Goal: Transaction & Acquisition: Obtain resource

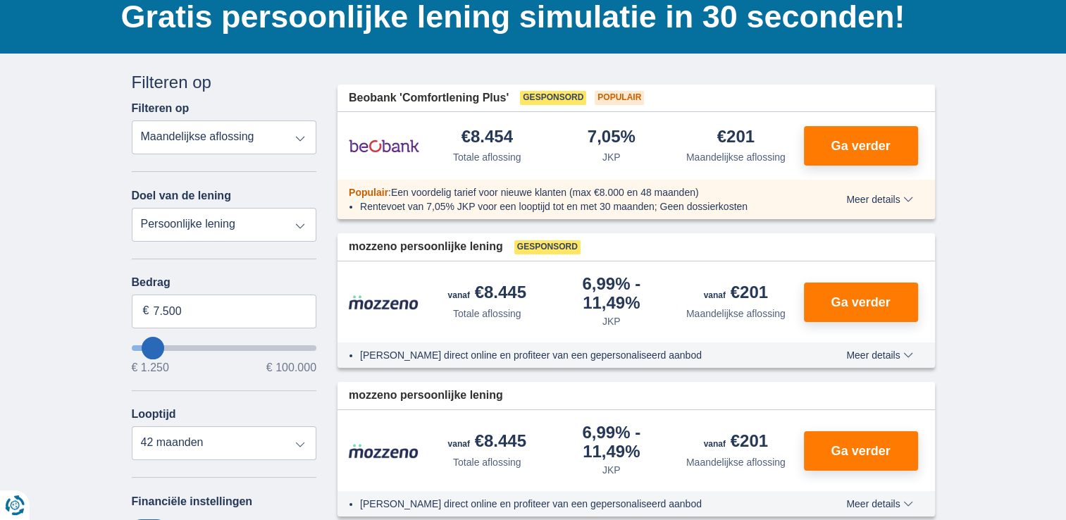
scroll to position [141, 0]
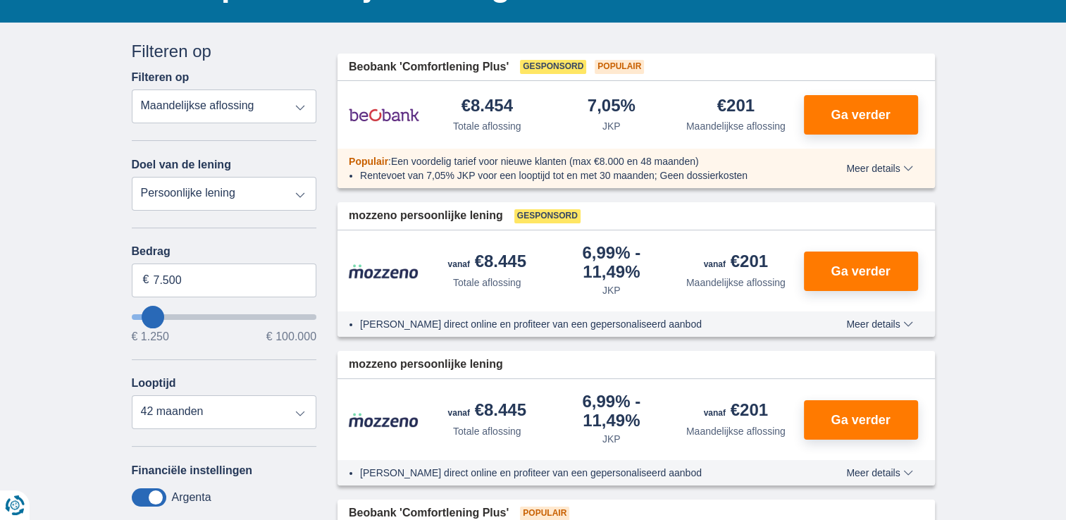
type input "8.250"
type input "8250"
select select "48"
type input "9.250"
type input "10250"
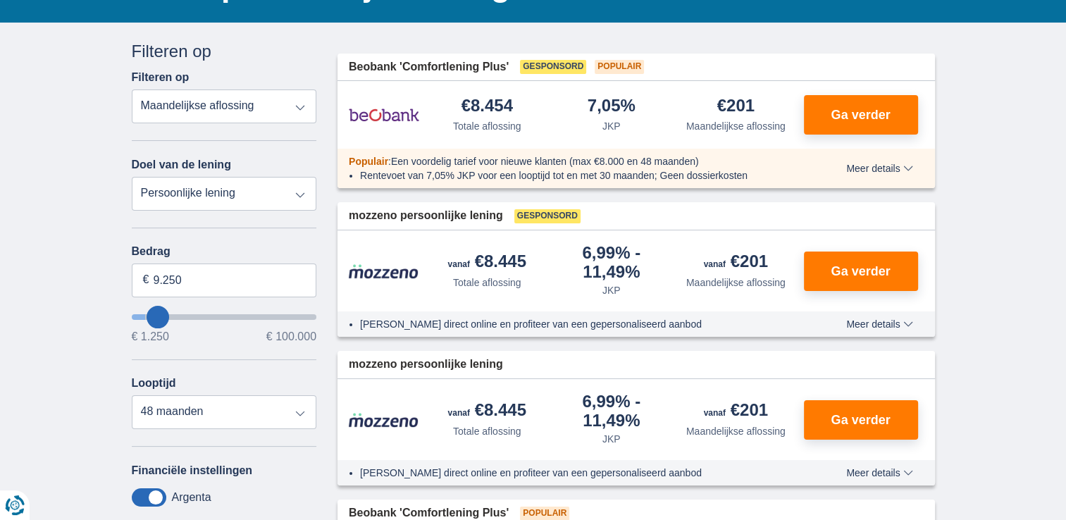
type input "10.250"
select select "60"
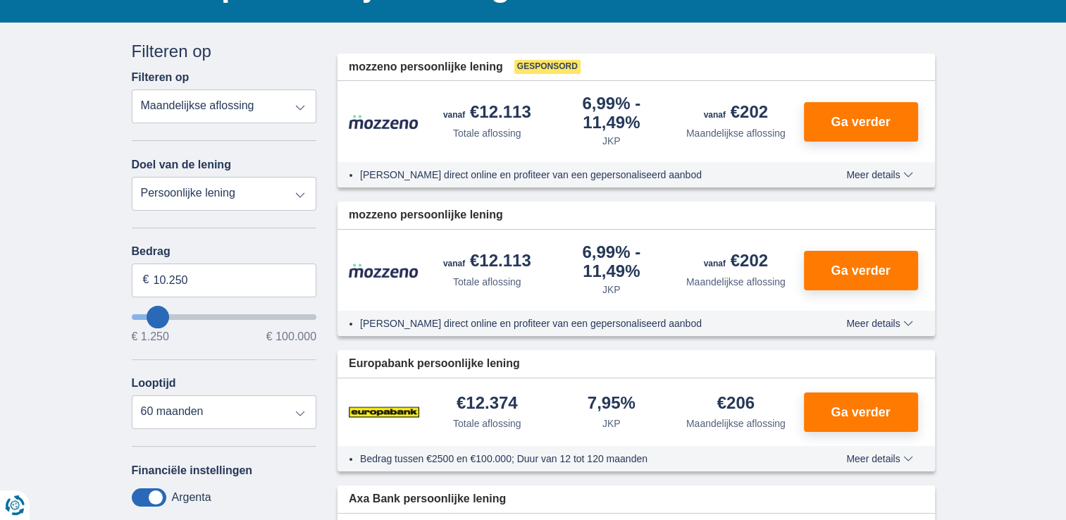
type input "11.250"
type input "11250"
click at [187, 275] on input "11.250" at bounding box center [224, 280] width 185 height 34
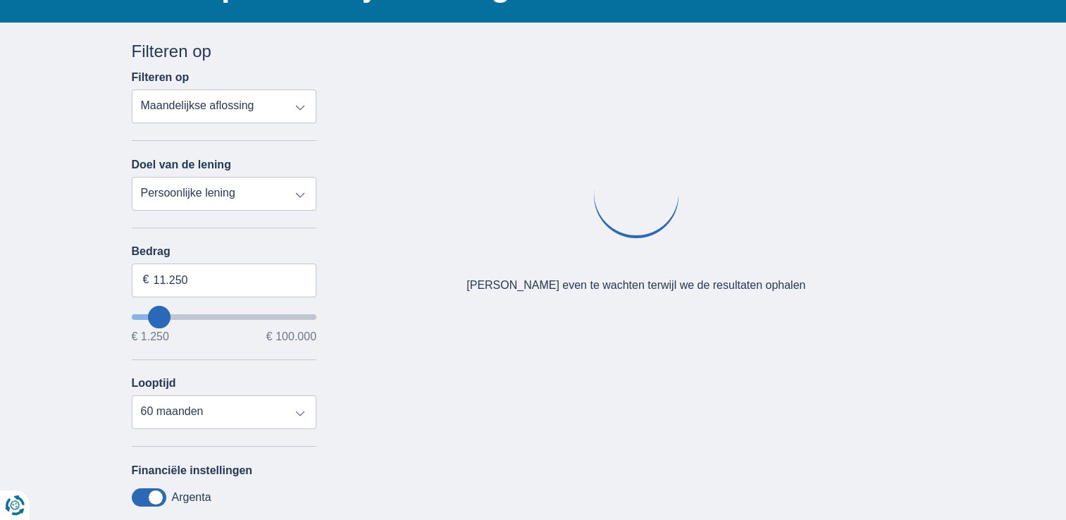
type input "9.250"
type input "9250"
select select "48"
type input "8.250"
type input "8250"
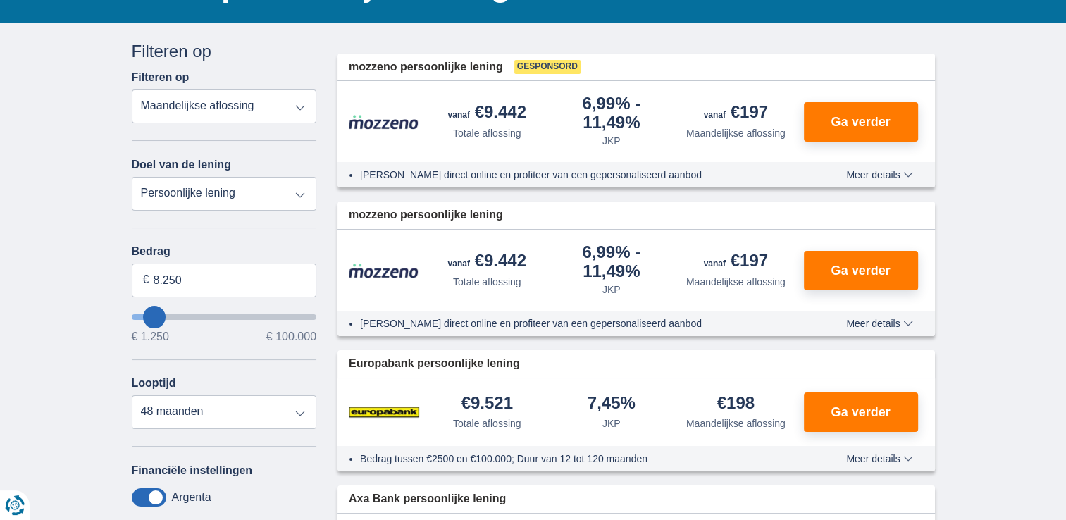
type input "9.250"
type input "9250"
type input "10.250"
type input "10250"
select select "60"
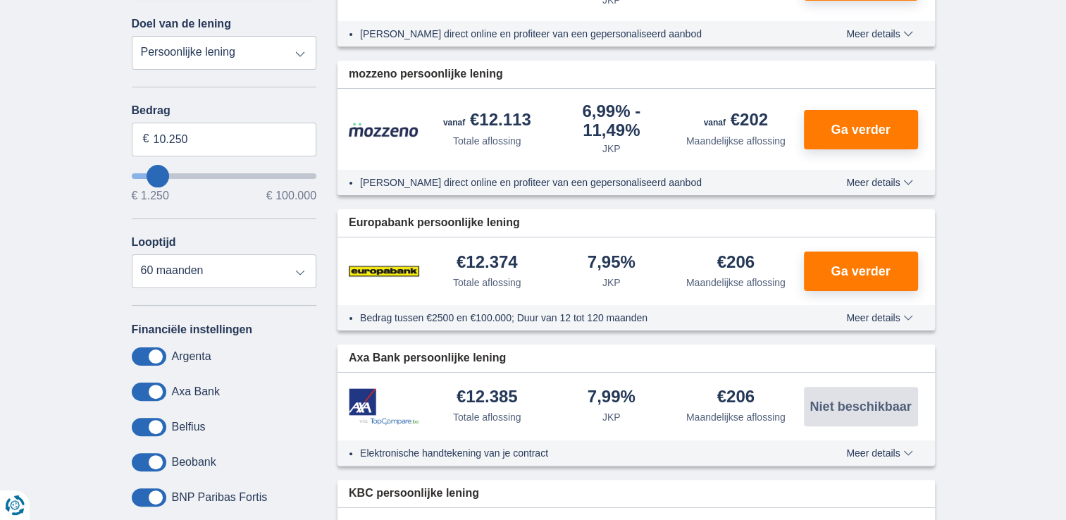
scroll to position [0, 0]
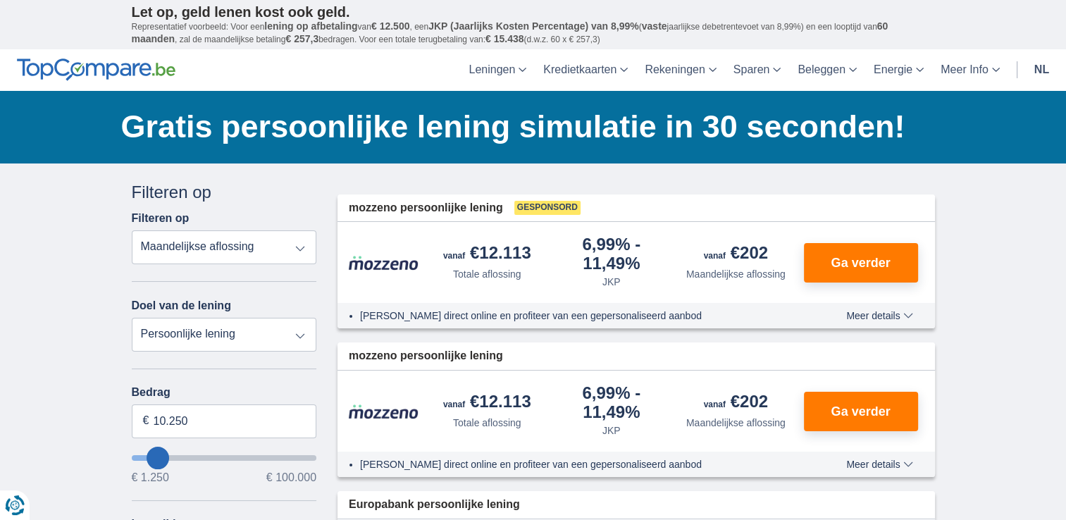
click at [303, 333] on select "Persoonlijke lening Auto Moto / fiets Mobilhome / caravan Renovatie Energie Sch…" at bounding box center [224, 335] width 185 height 34
select select "education"
click at [132, 318] on select "Persoonlijke lening Auto Moto / fiets Mobilhome / caravan Renovatie Energie Sch…" at bounding box center [224, 335] width 185 height 34
type input "7.500"
type input "7250"
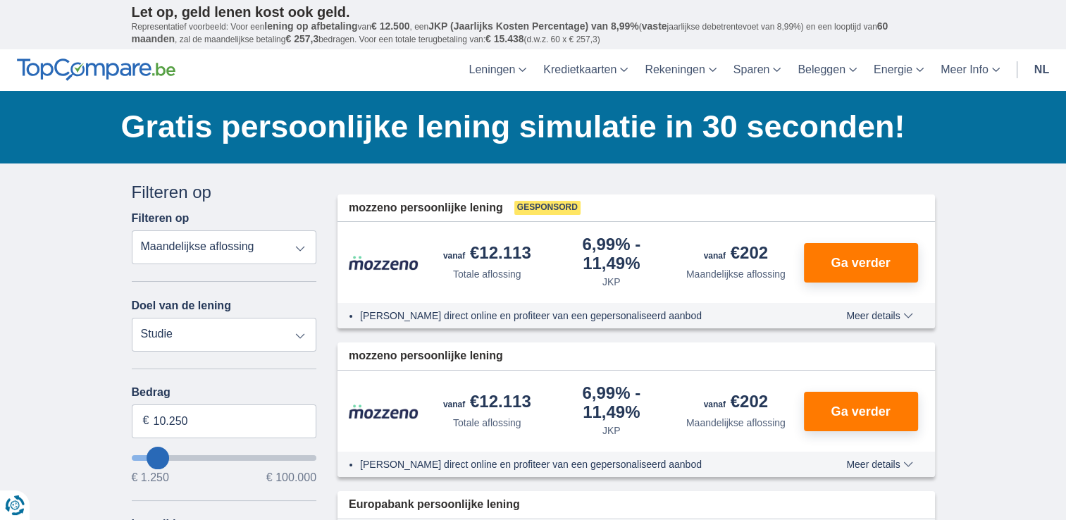
select select "42"
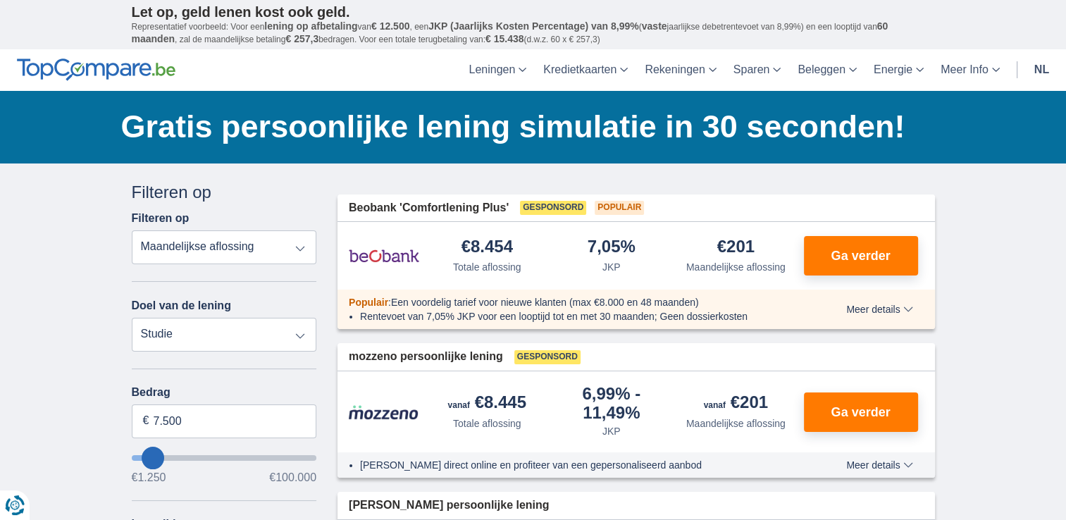
type input "10.250"
type input "10250"
select select "60"
type input "11.250"
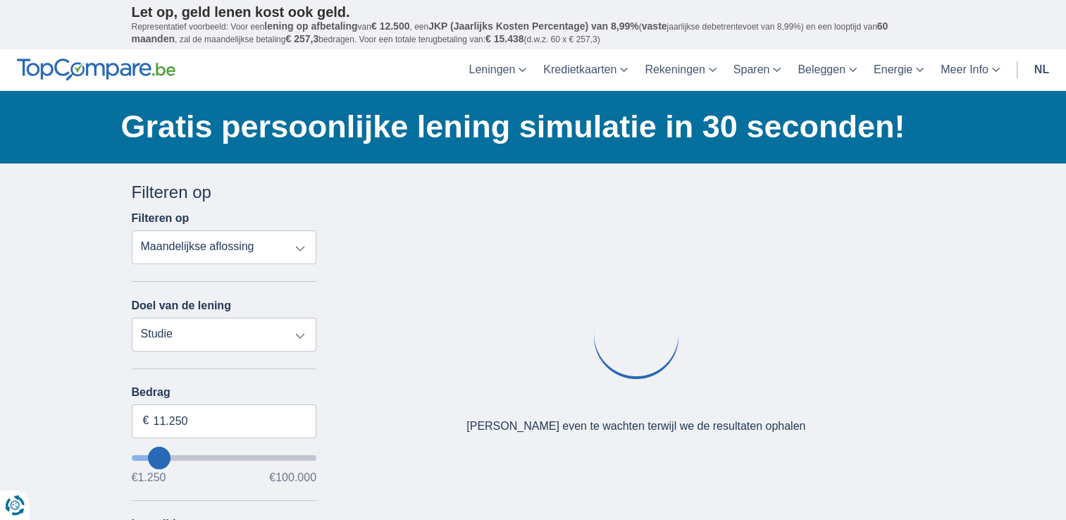
type input "12250"
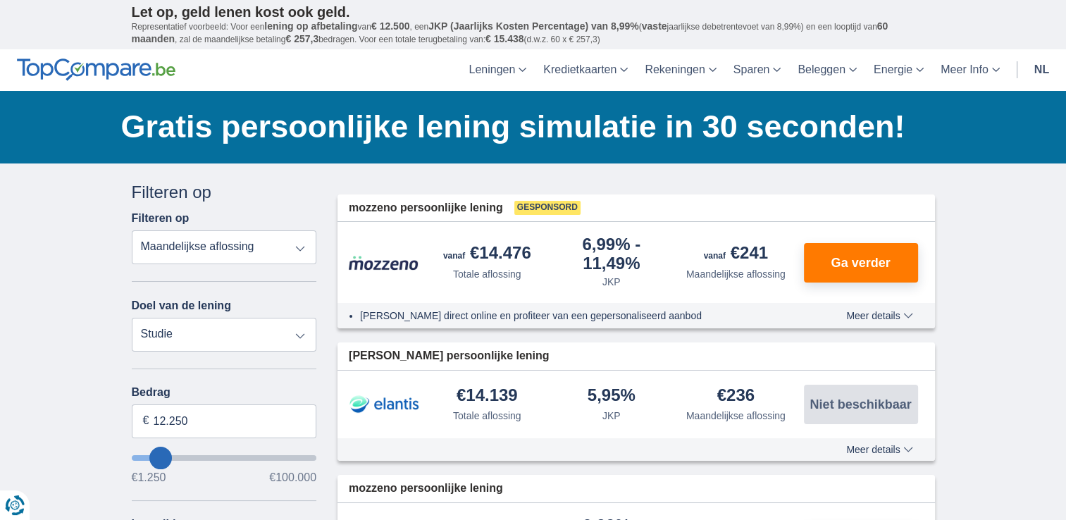
type input "14.250"
type input "13250"
type input "9.250"
type input "9250"
select select "48"
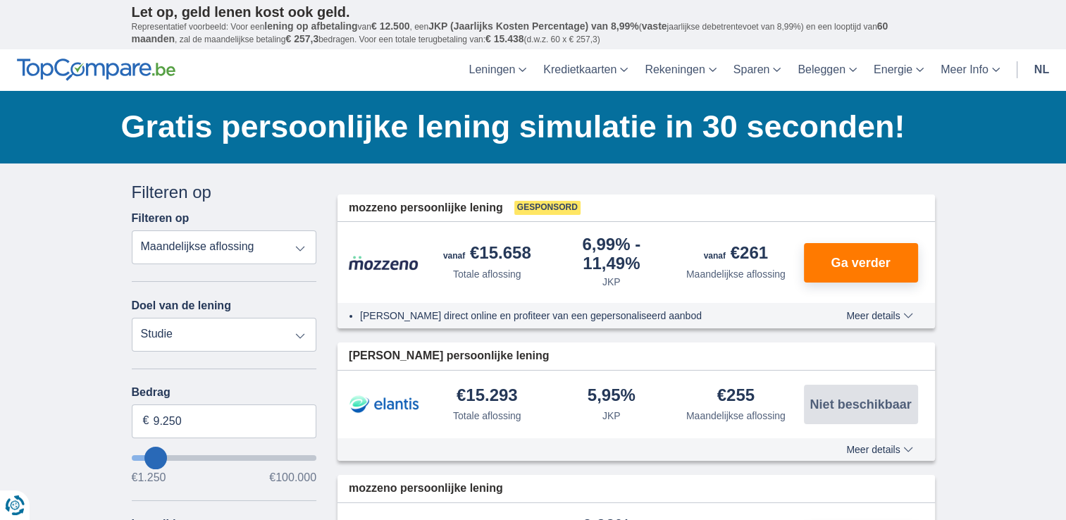
type input "8.250"
type input "8250"
type input "14.250"
type input "14250"
click at [164, 455] on input "wantToBorrow" at bounding box center [224, 458] width 185 height 6
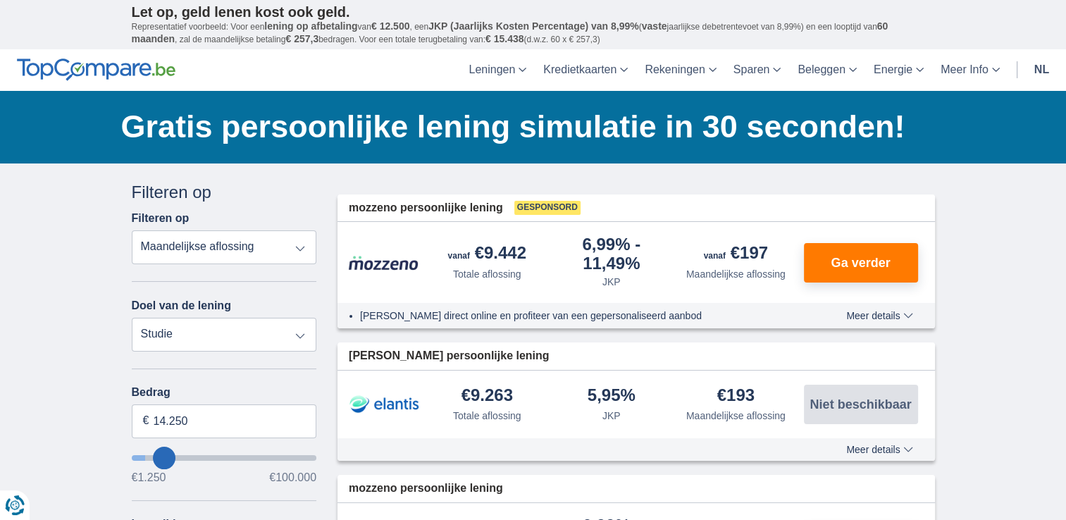
select select "60"
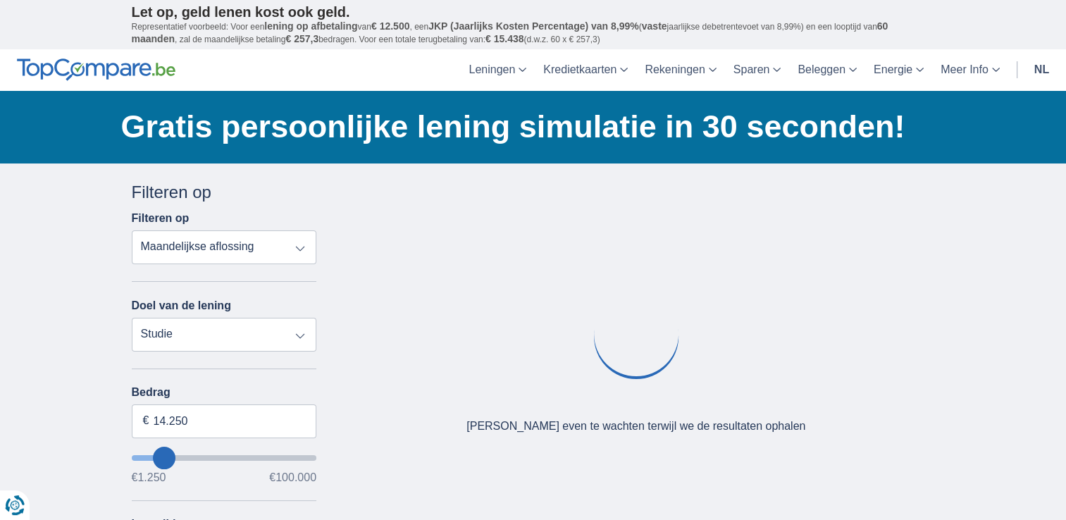
click at [156, 455] on input "wantToBorrow" at bounding box center [224, 458] width 185 height 6
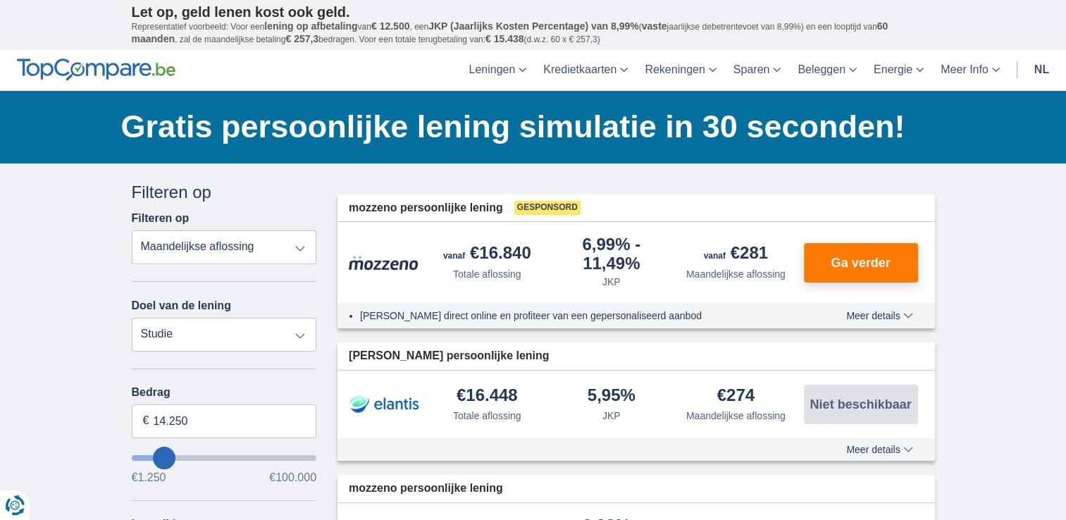
type input "6.250"
type input "6250"
select select "42"
type input "6250"
click at [151, 455] on input "wantToBorrow" at bounding box center [224, 458] width 185 height 6
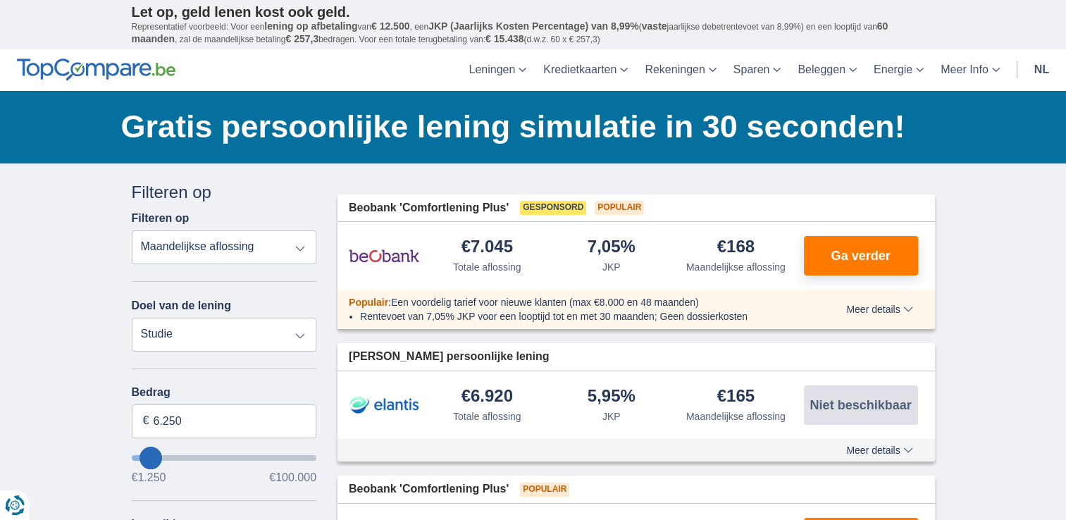
type input "9.250"
type input "9250"
select select "48"
type input "10.250"
type input "10250"
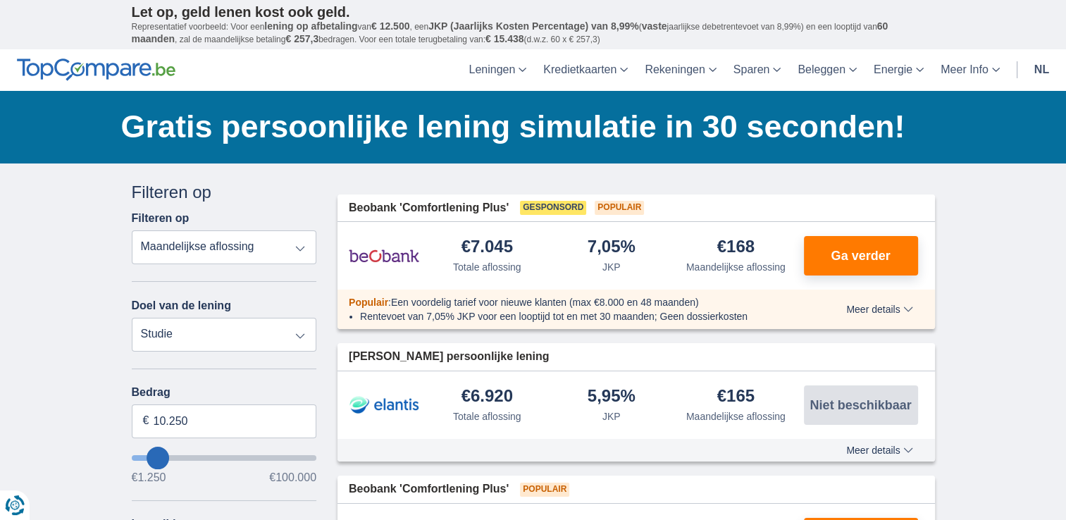
select select "60"
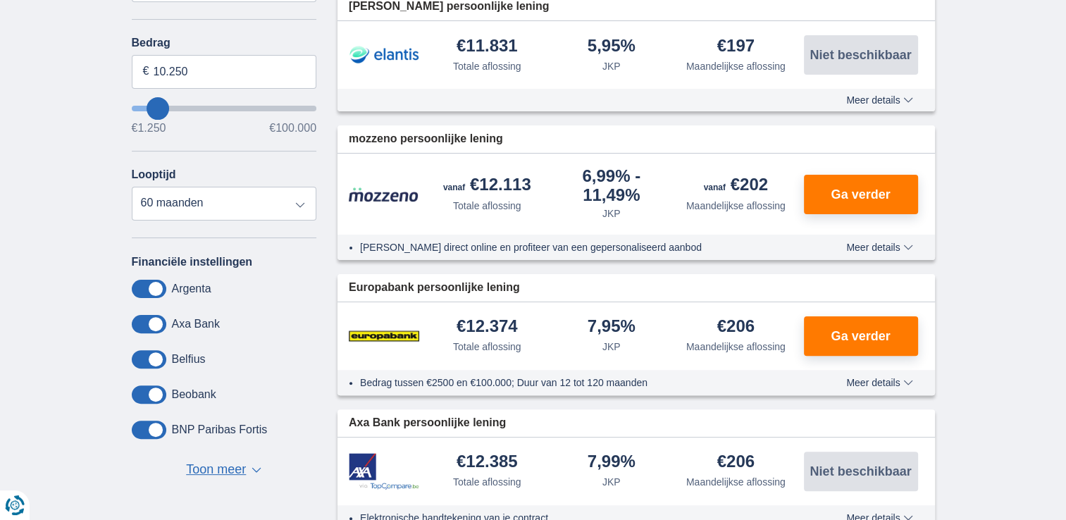
scroll to position [352, 0]
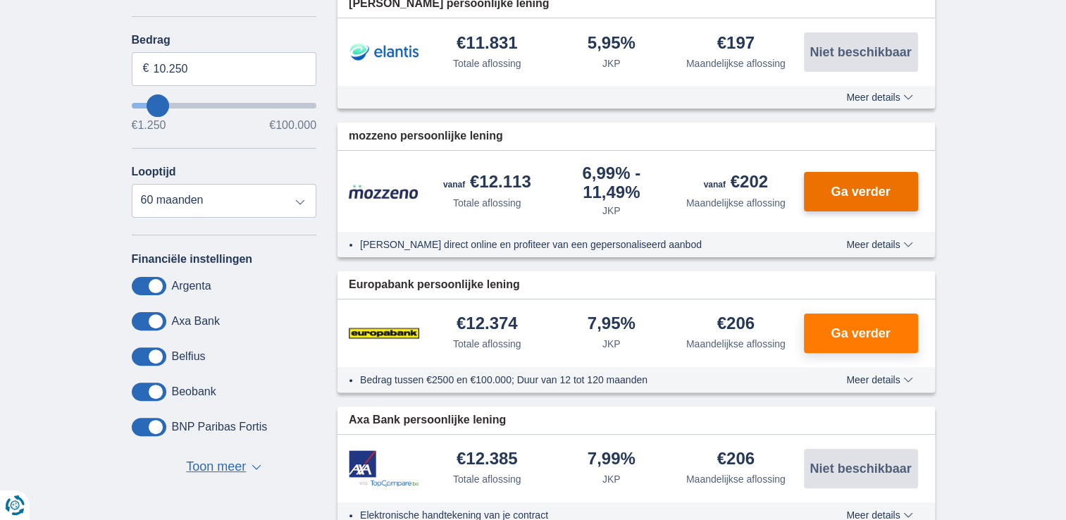
click at [862, 185] on span "Ga verder" at bounding box center [860, 191] width 59 height 13
